Goal: Transaction & Acquisition: Purchase product/service

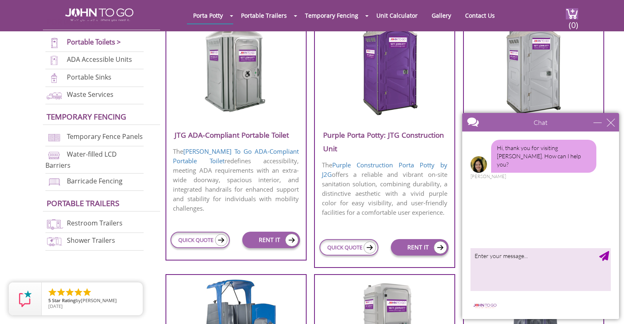
scroll to position [340, 0]
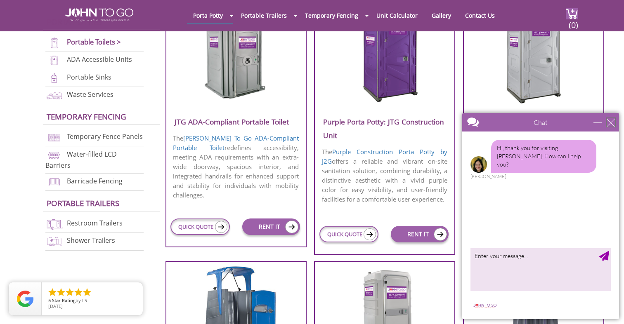
click at [613, 123] on div "close" at bounding box center [610, 122] width 8 height 8
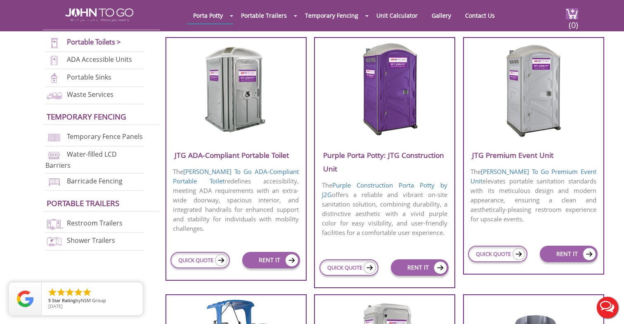
scroll to position [304, 0]
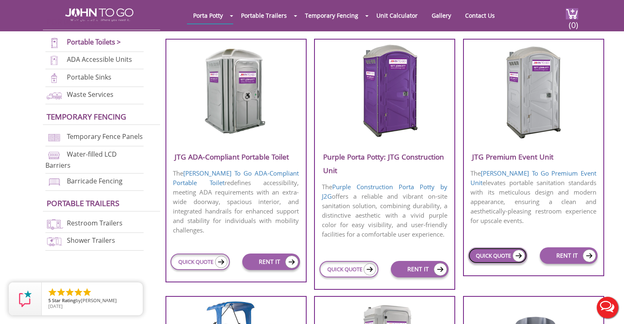
click at [497, 259] on link "QUICK QUOTE" at bounding box center [497, 256] width 59 height 17
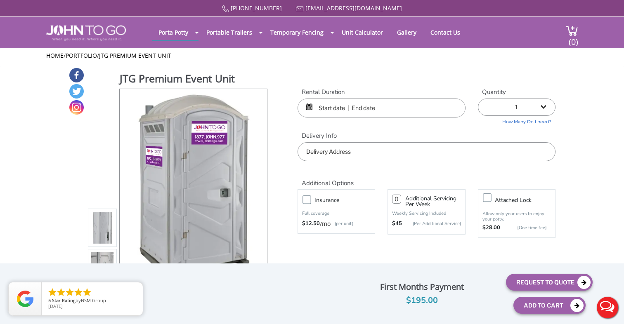
click at [374, 112] on input "text" at bounding box center [381, 108] width 168 height 19
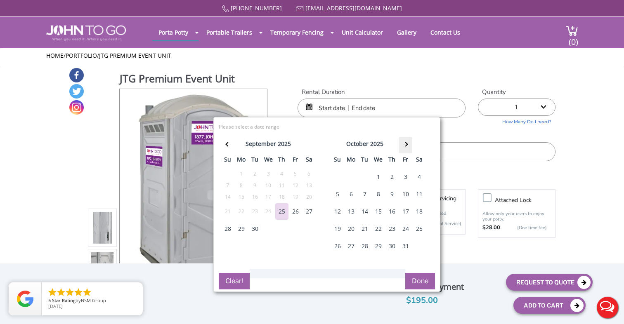
click at [408, 149] on th at bounding box center [406, 145] width 14 height 17
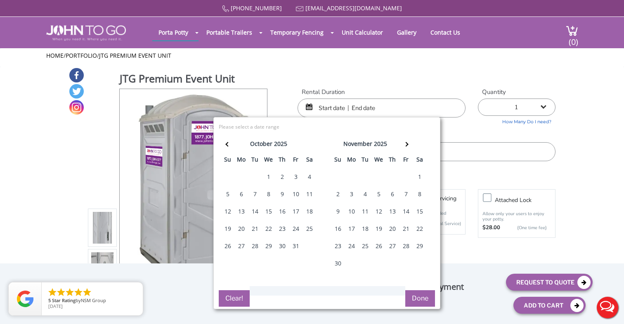
click at [337, 197] on div "2" at bounding box center [337, 194] width 13 height 17
type input "[DATE] to [DATE]"
click at [502, 130] on div "Rental Duration [DATE] to [DATE] Quantity 1 2 (5% discount) 3 (8% discount) 4 (…" at bounding box center [426, 125] width 270 height 74
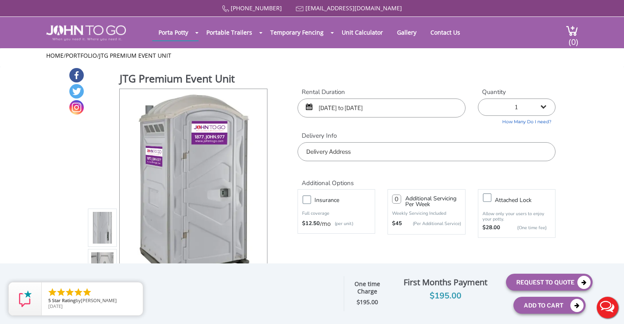
click at [545, 101] on select "1 2 (5% discount) 3 (8% discount) 4 (10% discount) 5 (12% discount) 6 (12% disc…" at bounding box center [517, 107] width 78 height 17
select select "3"
click at [478, 99] on select "1 2 (5% discount) 3 (8% discount) 4 (10% discount) 5 (12% discount) 6 (12% disc…" at bounding box center [517, 107] width 78 height 17
click at [348, 153] on input "text" at bounding box center [426, 151] width 258 height 19
click at [357, 152] on input "[PERSON_NAME] calendar park" at bounding box center [426, 151] width 258 height 19
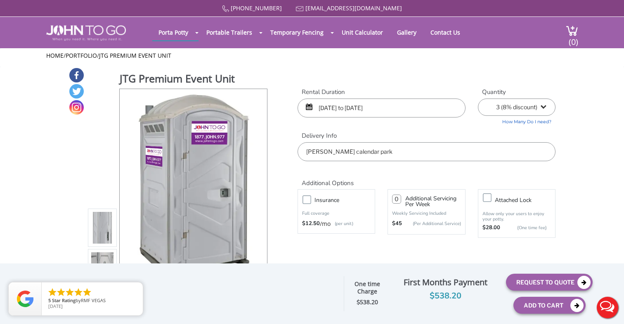
click at [357, 152] on input "[PERSON_NAME] calendar park" at bounding box center [426, 151] width 258 height 19
paste input "[GEOGRAPHIC_DATA][STREET_ADDRESS][US_STATE]"
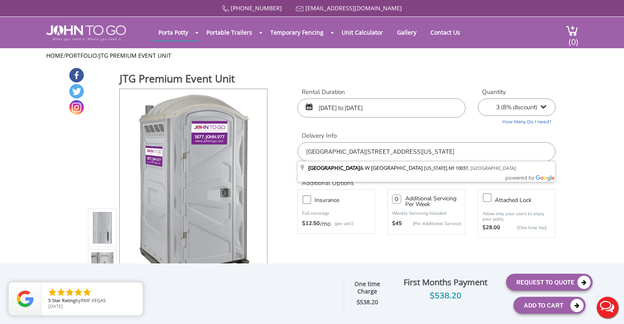
type input "[STREET_ADDRESS][US_STATE]"
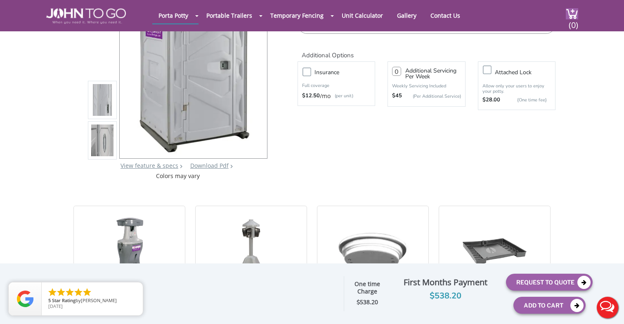
scroll to position [97, 0]
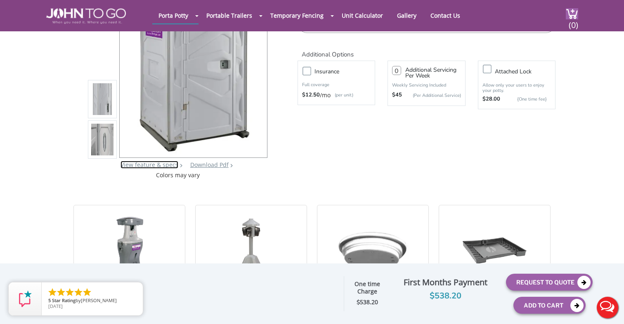
click at [141, 168] on link "View feature & specs" at bounding box center [149, 165] width 58 height 8
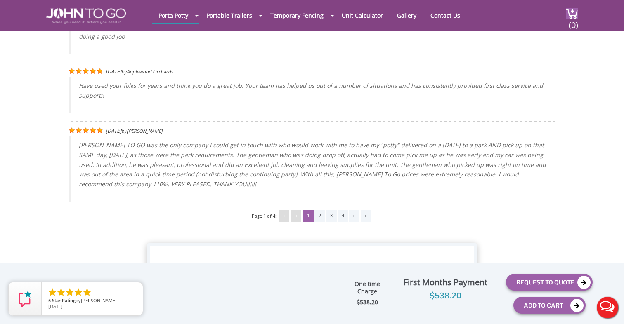
scroll to position [1795, 0]
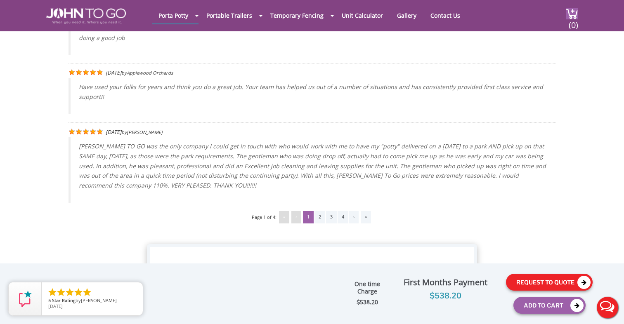
click at [521, 284] on button "Request To Quote" at bounding box center [549, 282] width 87 height 17
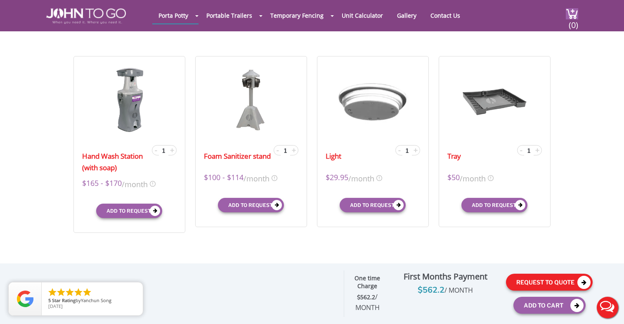
scroll to position [252, 0]
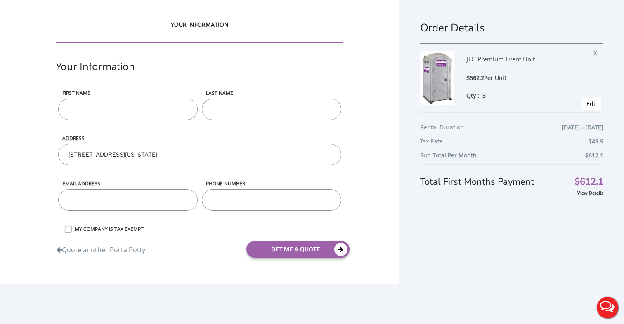
click at [133, 108] on input "First name" at bounding box center [127, 109] width 139 height 21
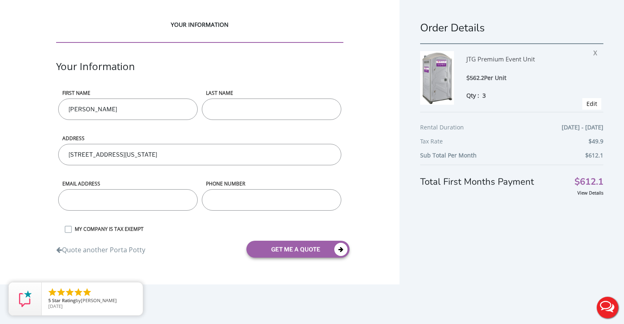
type input "Cora"
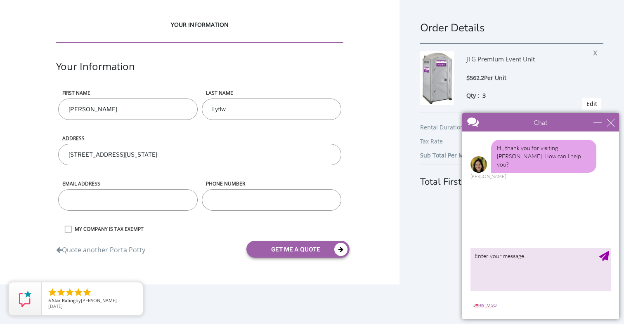
click at [227, 111] on input "Lytlw" at bounding box center [271, 109] width 139 height 21
type input "Lytle"
type input "cora.lytle@becore.com"
type input "9514035874"
click at [179, 241] on div "Quote another Porta Potty" at bounding box center [125, 245] width 150 height 20
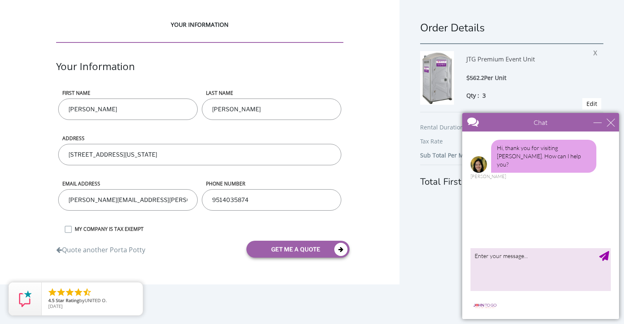
scroll to position [16, 0]
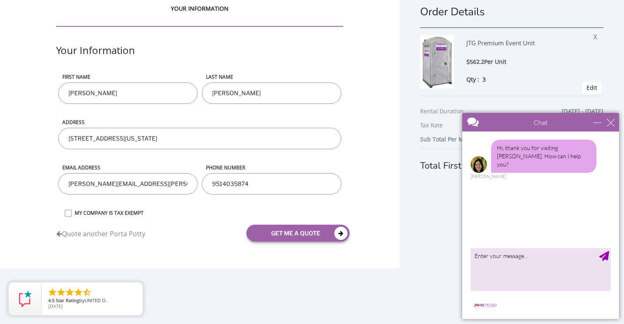
click at [277, 241] on div "Quote another Porta Potty get me a quote" at bounding box center [200, 233] width 300 height 29
click at [274, 237] on button "get me a quote" at bounding box center [297, 233] width 103 height 17
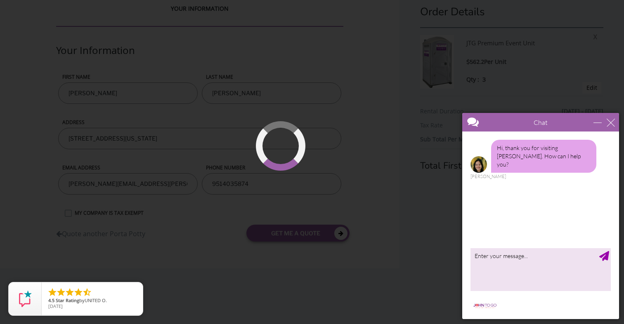
click at [609, 122] on div "close" at bounding box center [610, 122] width 8 height 8
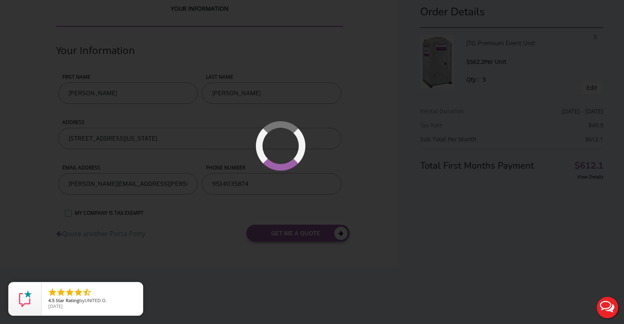
scroll to position [0, 0]
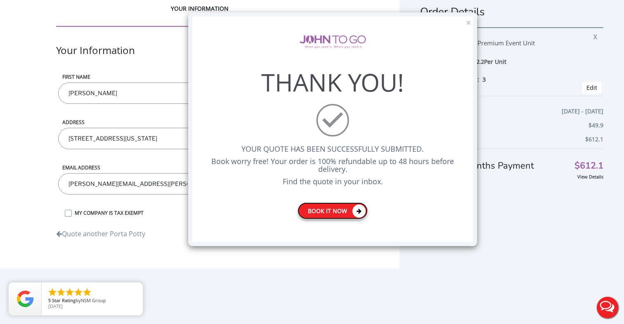
click at [344, 212] on link "Book it now" at bounding box center [332, 211] width 70 height 17
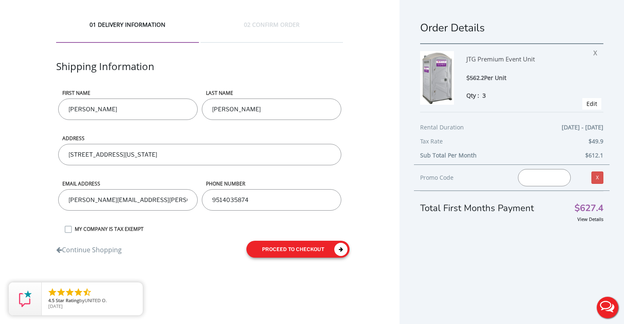
click at [265, 246] on button "proceed to checkout" at bounding box center [297, 249] width 103 height 17
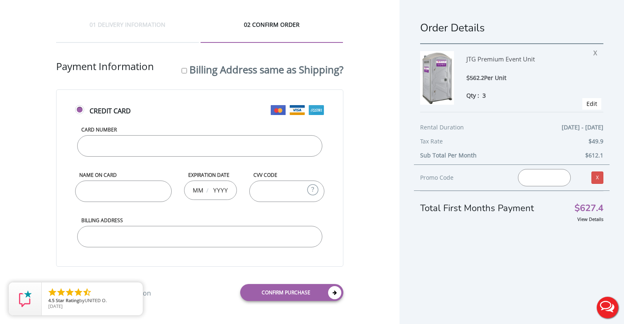
scroll to position [16, 0]
